Goal: Information Seeking & Learning: Learn about a topic

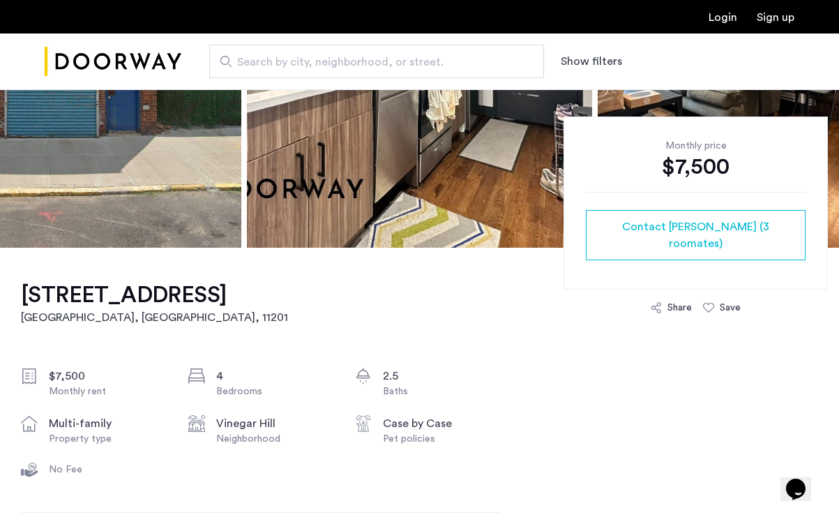
scroll to position [262, 0]
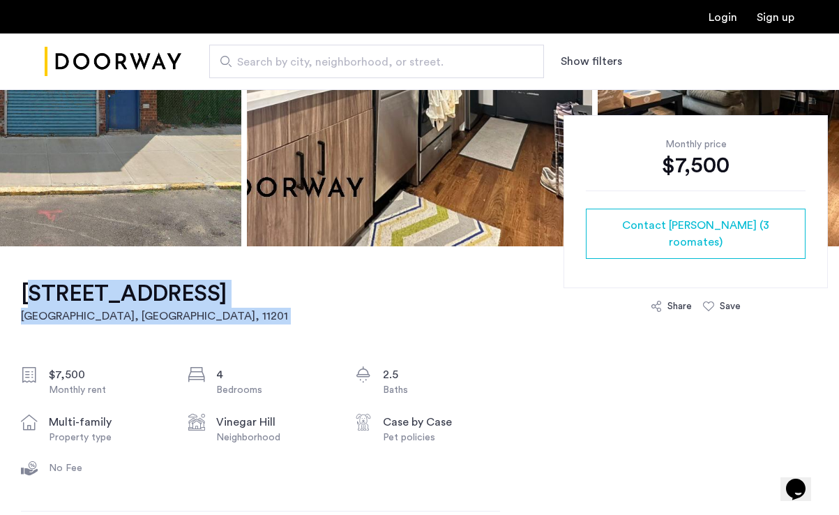
drag, startPoint x: 12, startPoint y: 283, endPoint x: 147, endPoint y: 345, distance: 148.8
copy div "304 Water Street, Unit 2B Brooklyn, NY , 11201"
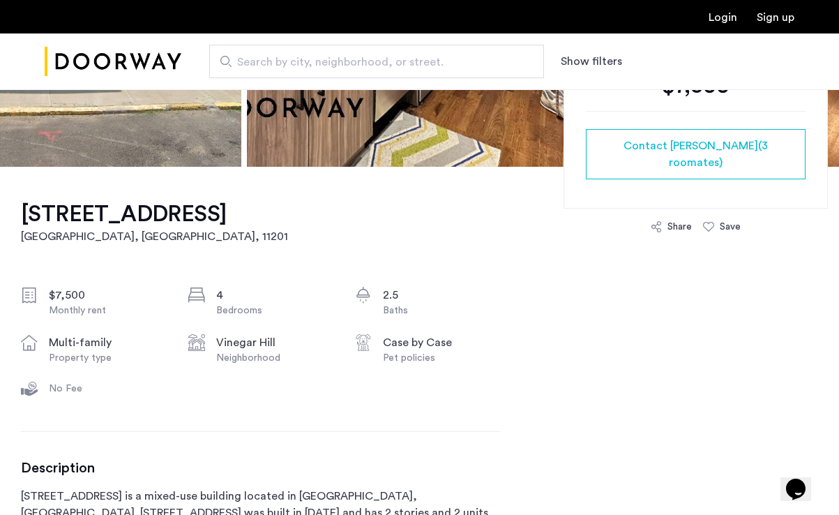
scroll to position [342, 0]
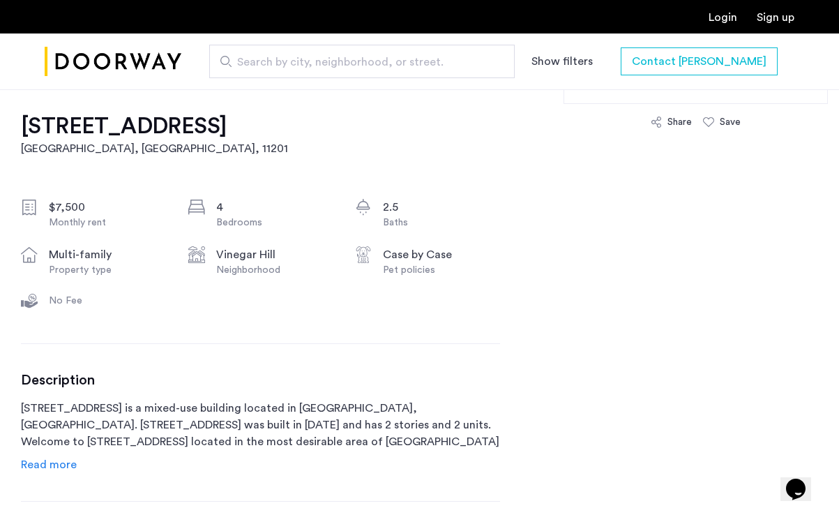
scroll to position [434, 0]
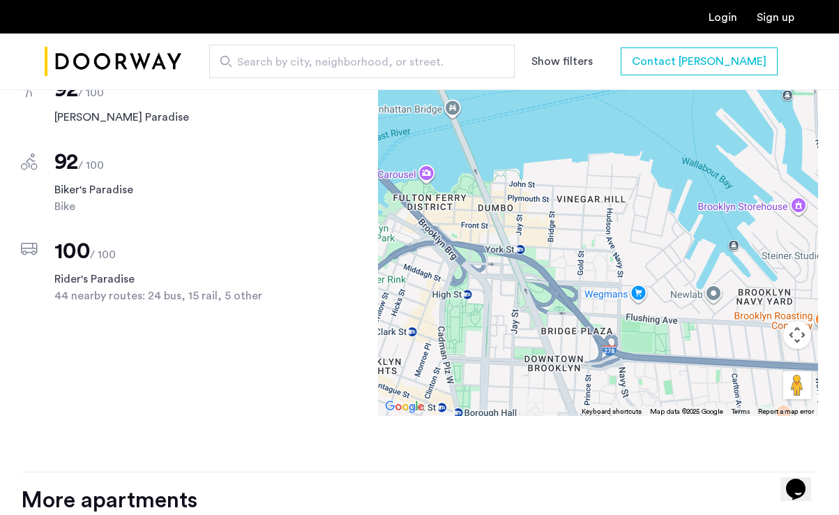
scroll to position [1287, 0]
